Goal: Check status: Check status

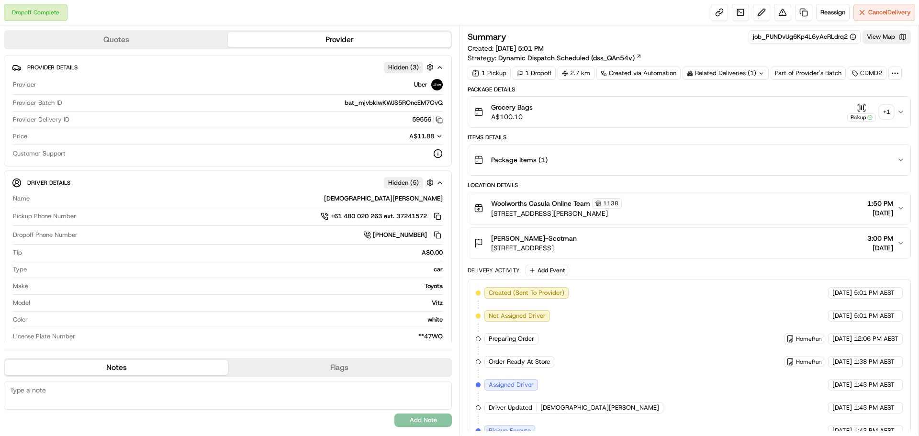
click at [883, 113] on div "+ 1" at bounding box center [886, 111] width 13 height 13
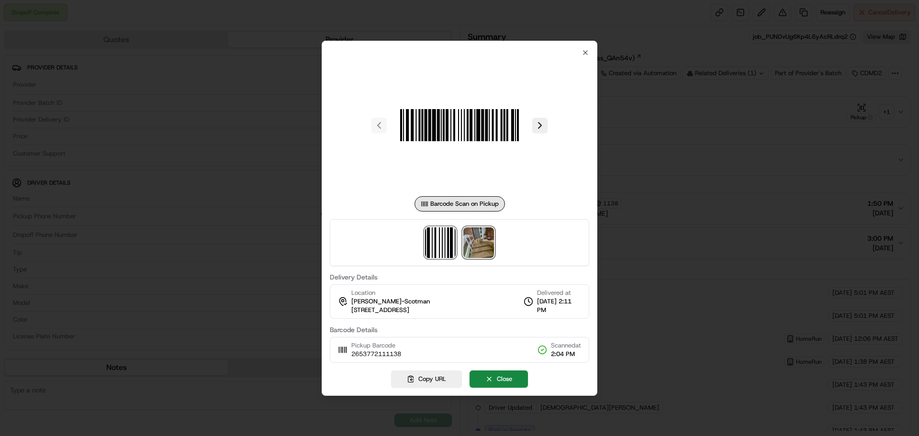
click at [483, 248] on img at bounding box center [478, 242] width 31 height 31
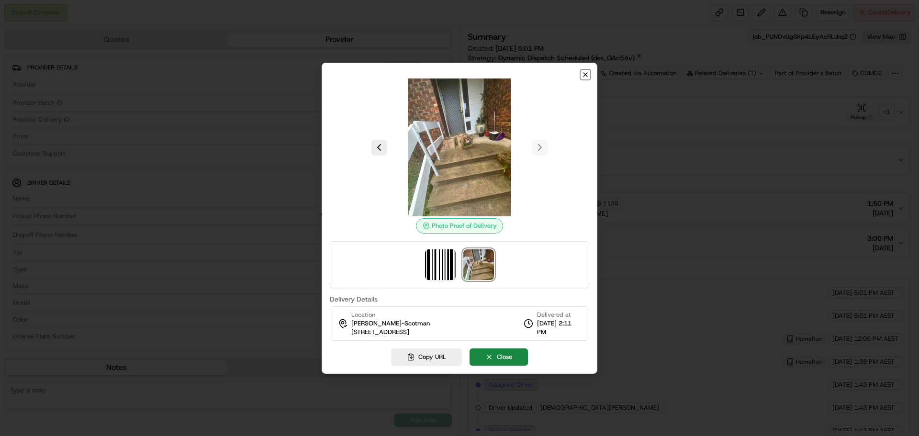
click at [583, 72] on icon "button" at bounding box center [586, 75] width 8 height 8
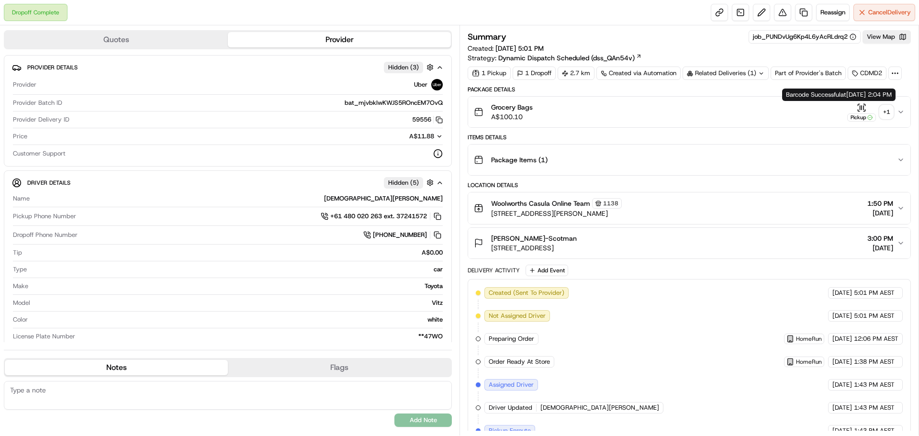
click at [887, 109] on div "+ 1" at bounding box center [886, 111] width 13 height 13
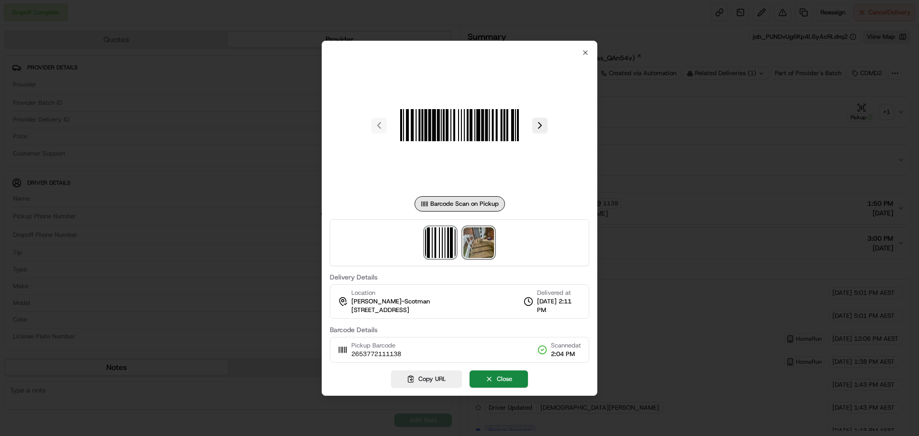
click at [480, 237] on img at bounding box center [478, 242] width 31 height 31
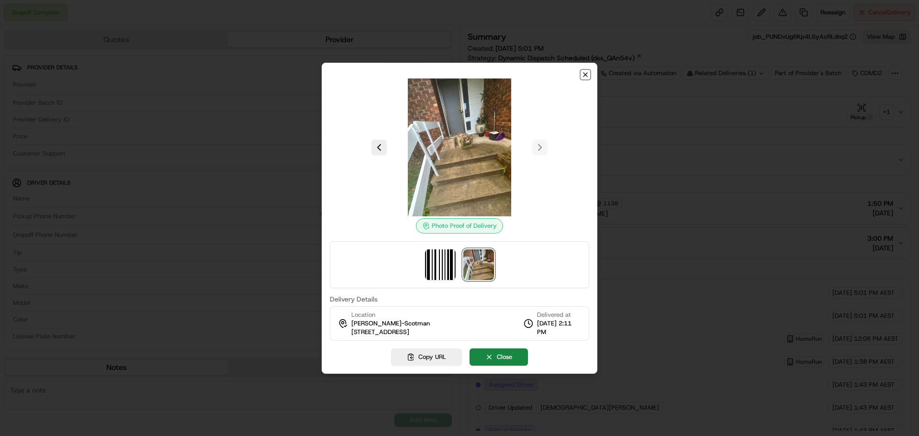
click at [582, 71] on icon "button" at bounding box center [586, 75] width 8 height 8
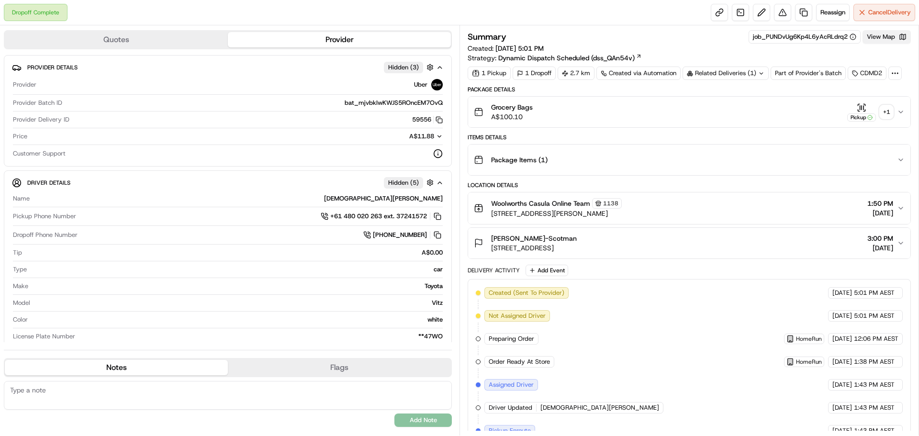
click at [872, 42] on button "View Map" at bounding box center [887, 36] width 48 height 13
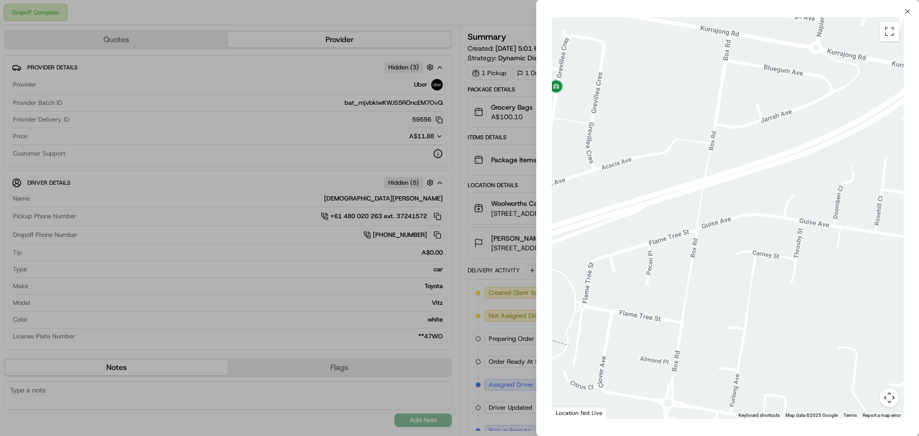
drag, startPoint x: 597, startPoint y: 119, endPoint x: 652, endPoint y: 143, distance: 59.4
click at [652, 143] on div at bounding box center [728, 218] width 352 height 402
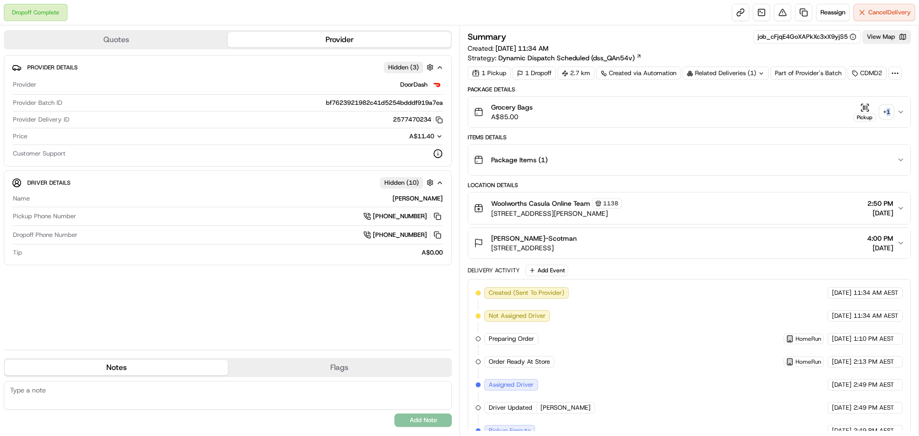
click at [888, 111] on div "+ 1" at bounding box center [886, 111] width 13 height 13
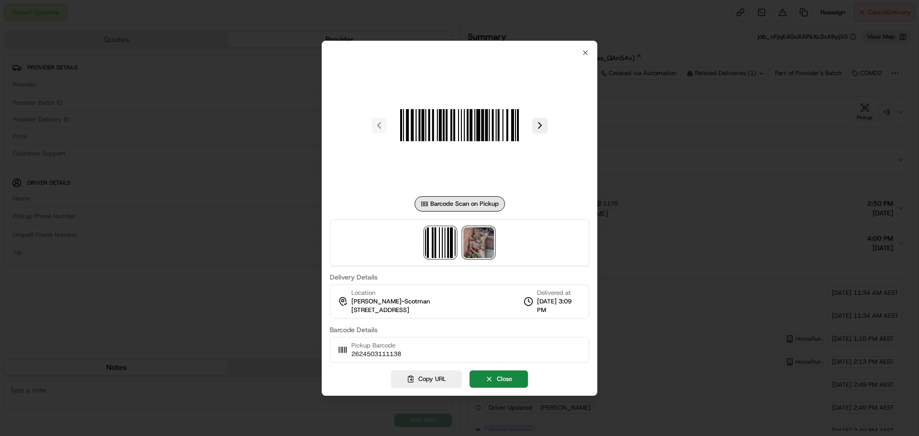
click at [471, 244] on img at bounding box center [478, 242] width 31 height 31
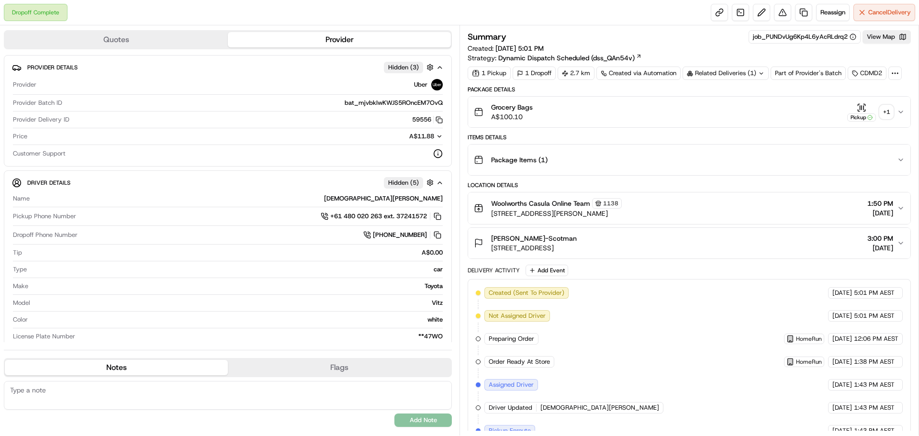
click at [883, 116] on div "+ 1" at bounding box center [886, 111] width 13 height 13
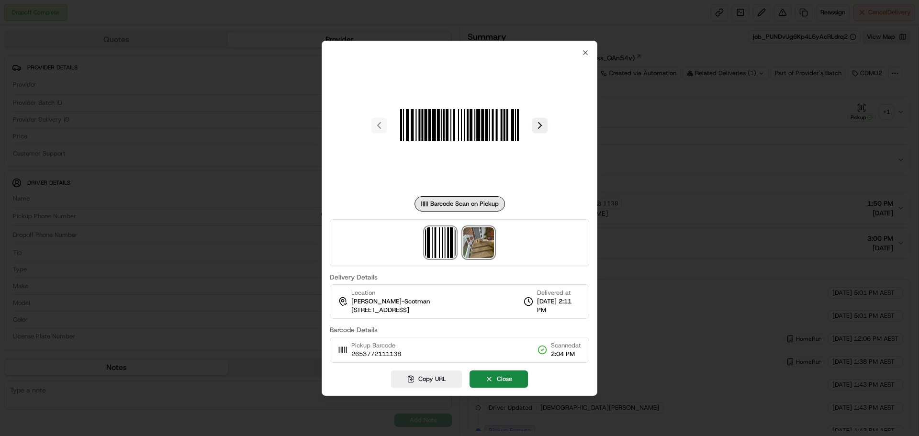
click at [487, 248] on img at bounding box center [478, 242] width 31 height 31
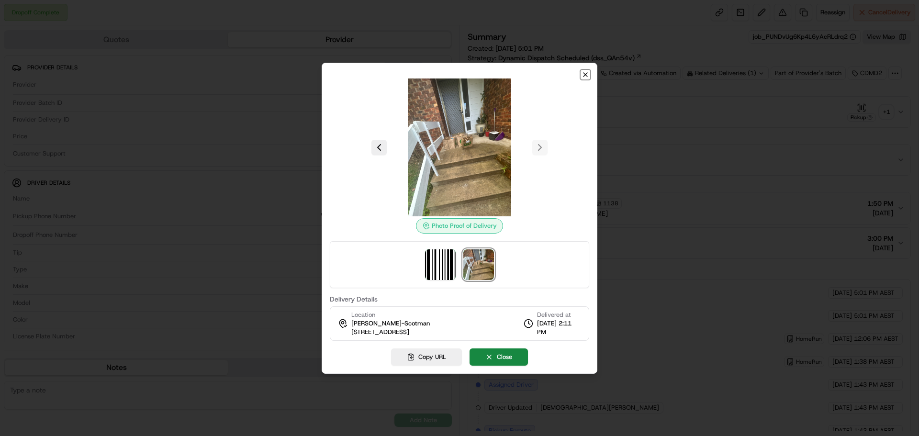
click at [588, 71] on icon "button" at bounding box center [586, 75] width 8 height 8
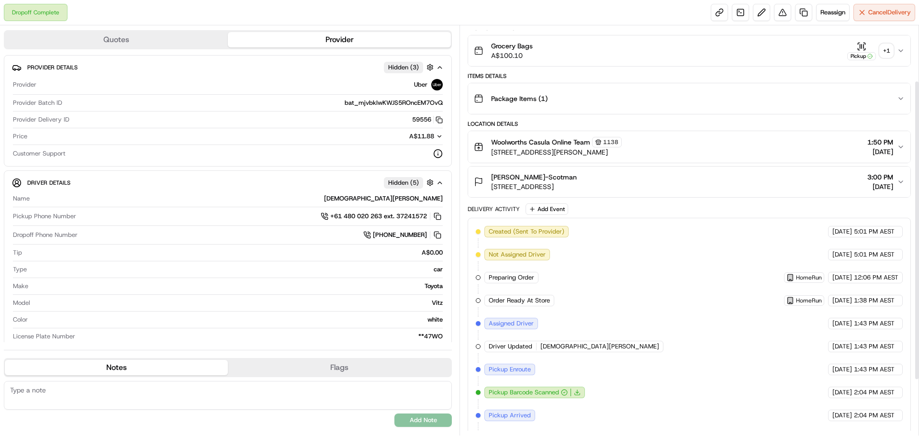
scroll to position [80, 0]
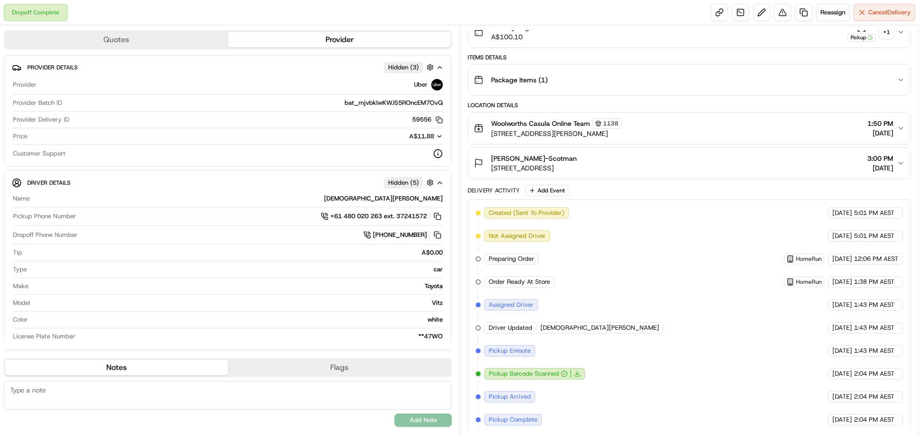
drag, startPoint x: 630, startPoint y: 165, endPoint x: 489, endPoint y: 169, distance: 141.3
click at [489, 169] on div "Gwen Challenger-Scotman 20 Grevillea Cres, Prestons, NSW 2170, AU 3:00 PM 19/08…" at bounding box center [685, 163] width 423 height 19
copy span "[STREET_ADDRESS]"
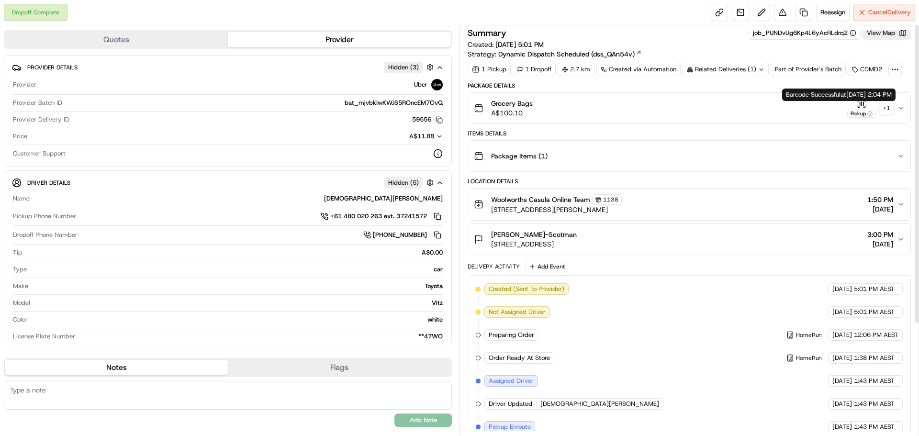
scroll to position [0, 0]
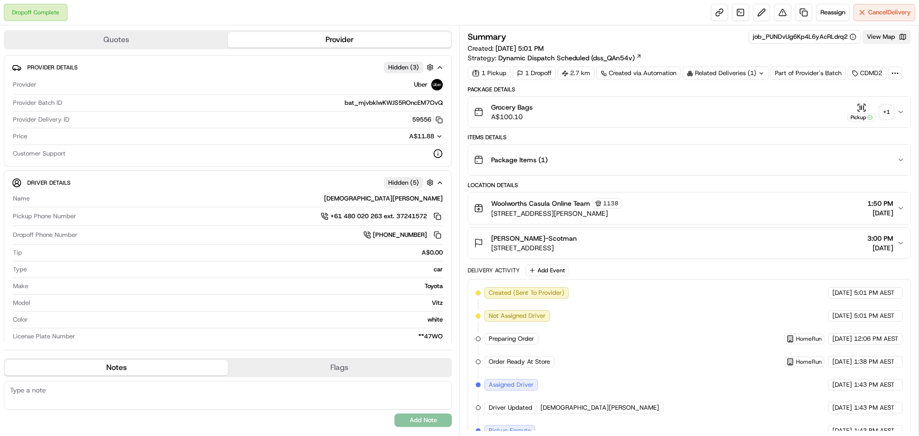
click at [883, 42] on button "View Map" at bounding box center [887, 36] width 48 height 13
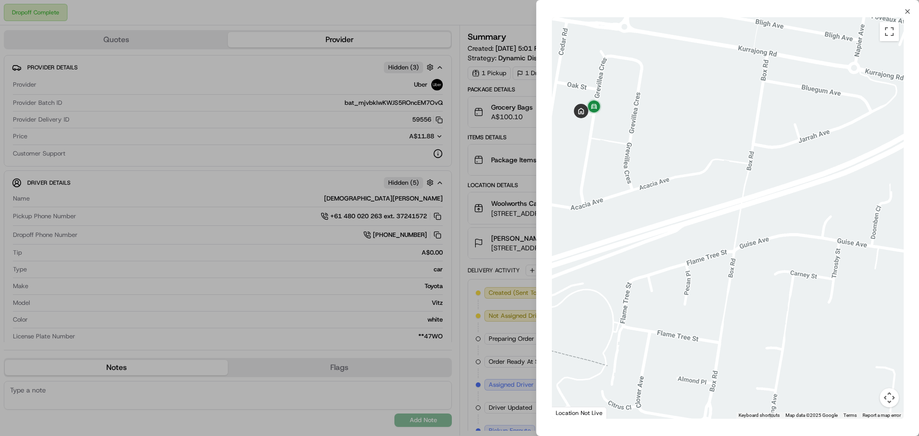
drag, startPoint x: 612, startPoint y: 113, endPoint x: 711, endPoint y: 183, distance: 121.2
click at [712, 181] on div at bounding box center [728, 218] width 352 height 402
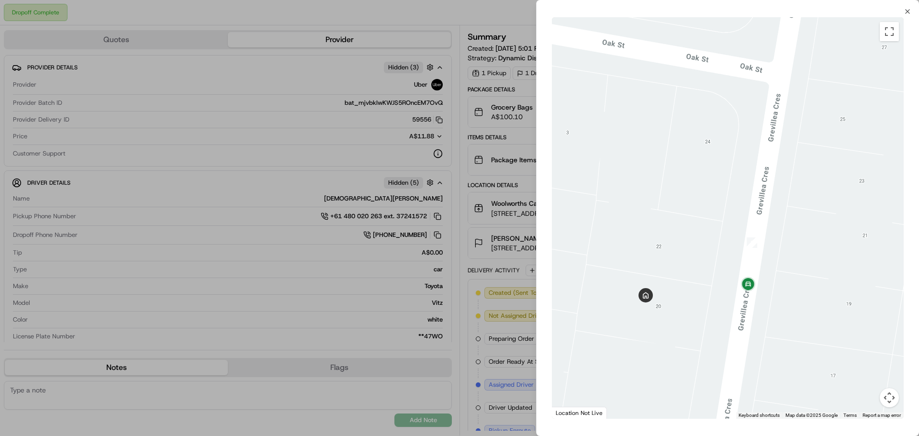
drag, startPoint x: 702, startPoint y: 287, endPoint x: 716, endPoint y: 236, distance: 52.5
click at [716, 236] on div at bounding box center [728, 218] width 352 height 402
